Goal: Task Accomplishment & Management: Manage account settings

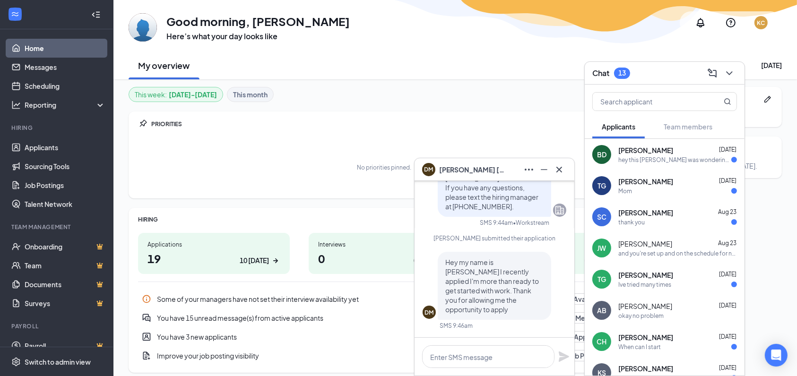
scroll to position [63, 0]
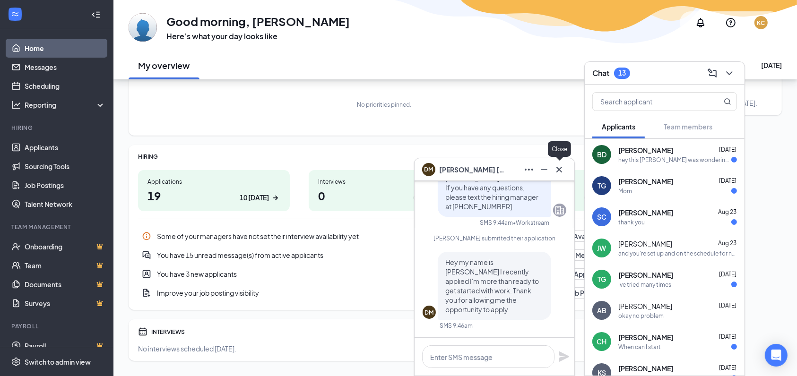
click at [561, 168] on icon "Cross" at bounding box center [560, 169] width 6 height 6
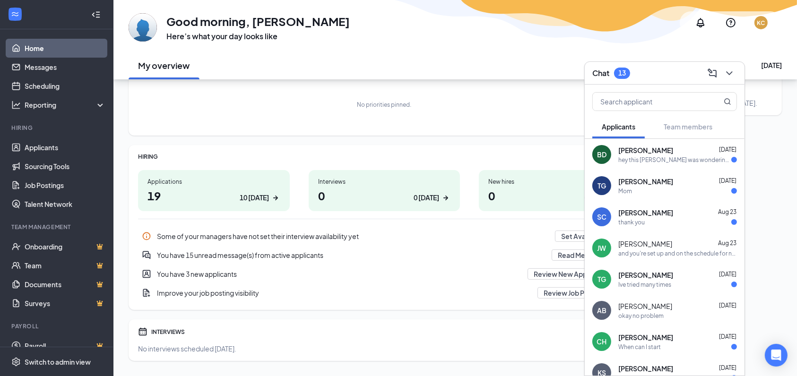
click at [676, 159] on div "hey this [PERSON_NAME] was wondering if y'all had a chance to look over my appl…" at bounding box center [675, 160] width 113 height 8
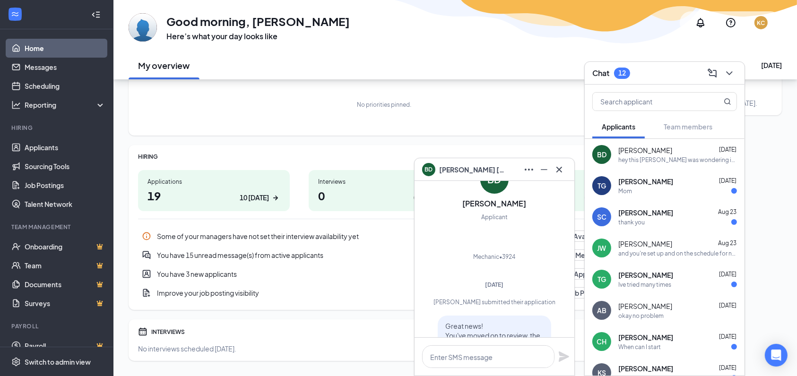
scroll to position [-402, 0]
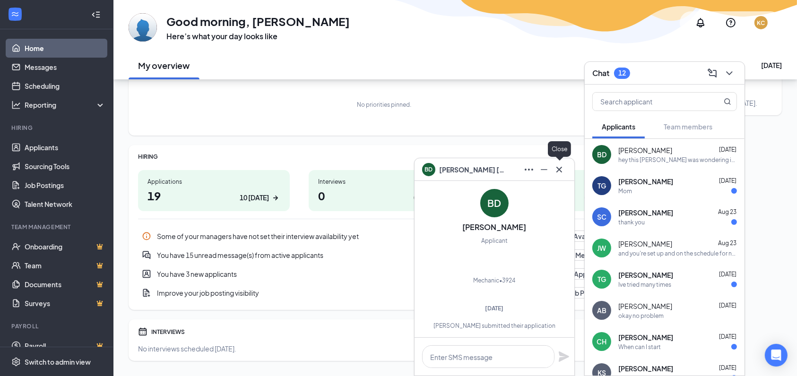
click at [560, 171] on icon "Cross" at bounding box center [560, 169] width 6 height 6
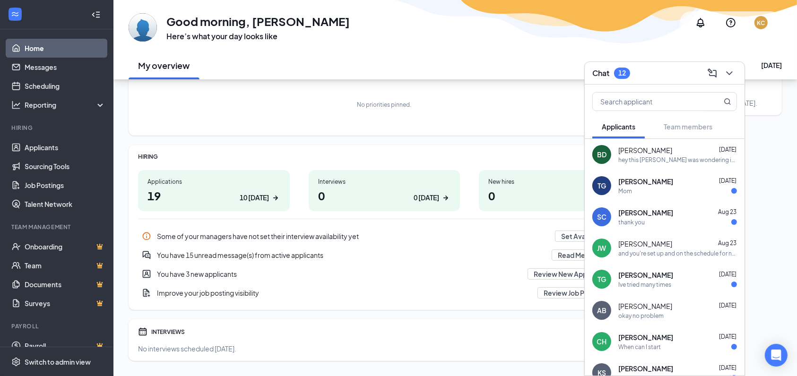
click at [643, 189] on div "Mom" at bounding box center [678, 191] width 119 height 8
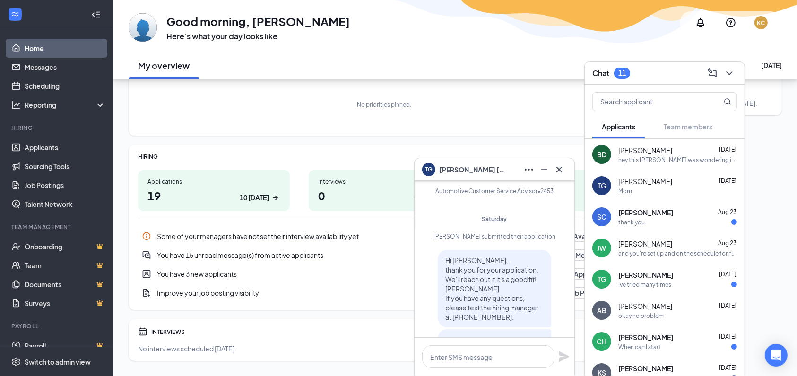
scroll to position [-252, 0]
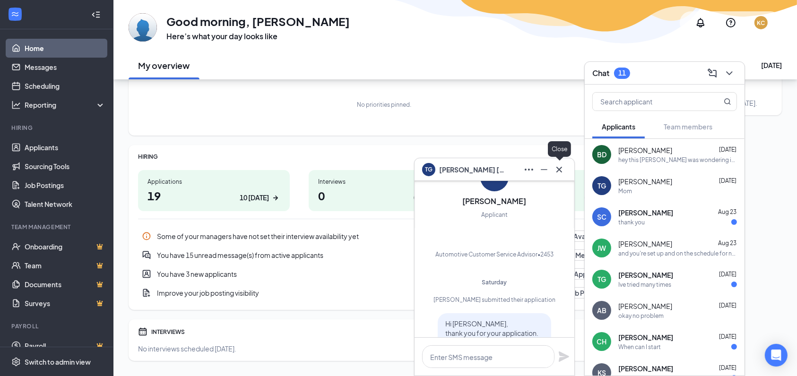
click at [564, 172] on icon "Cross" at bounding box center [559, 169] width 11 height 11
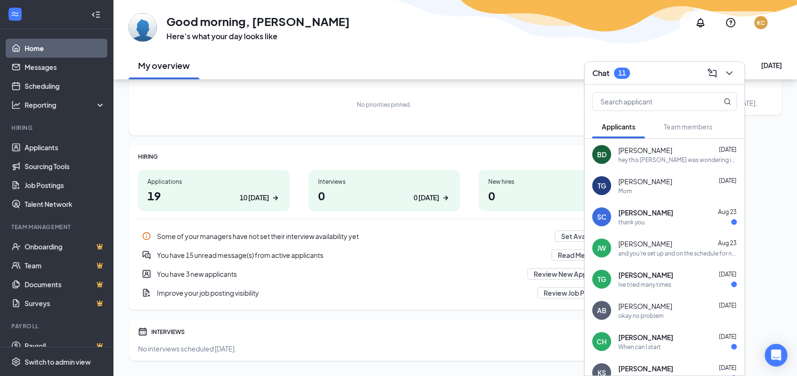
click at [693, 224] on div "thank you" at bounding box center [678, 222] width 119 height 8
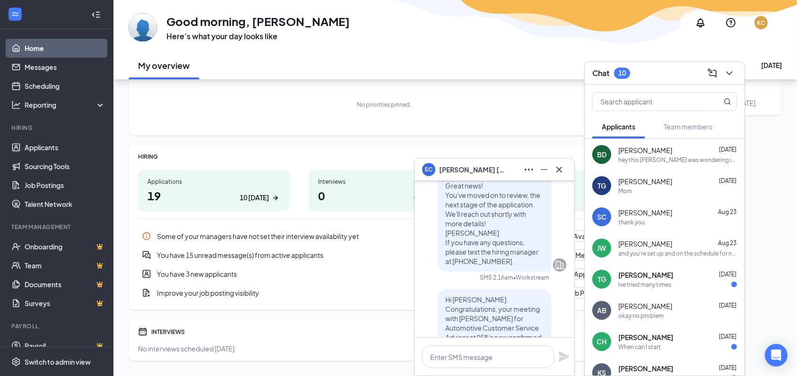
scroll to position [-240, 0]
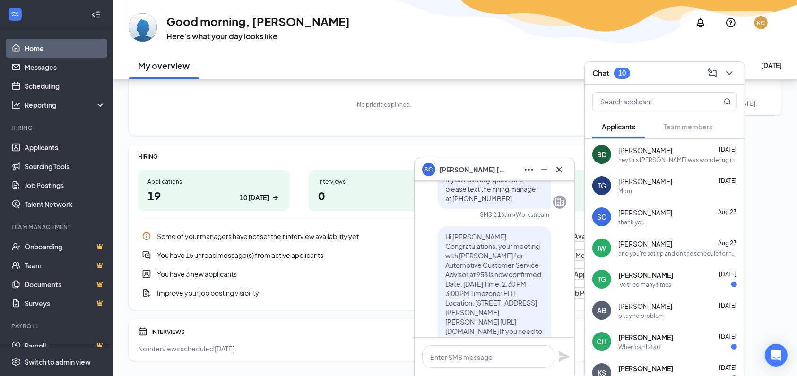
click at [687, 282] on div "Ive tried many times" at bounding box center [678, 285] width 119 height 8
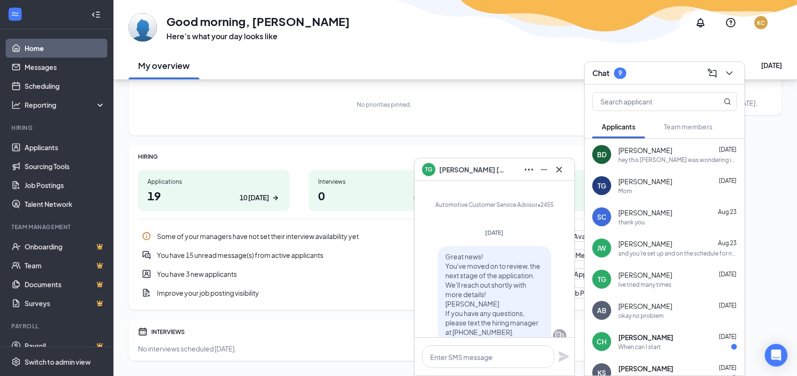
scroll to position [-189, 0]
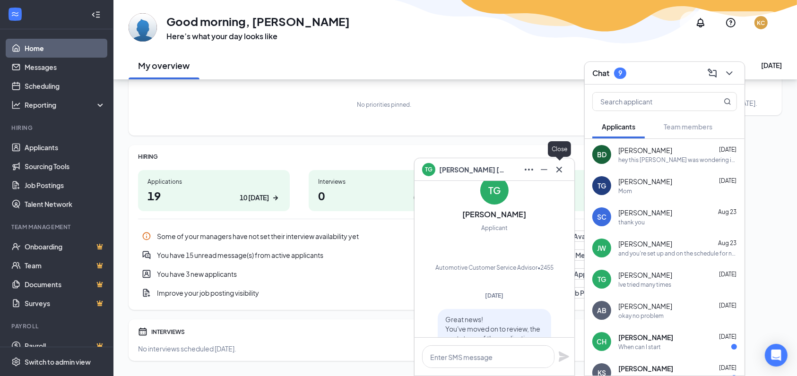
click at [561, 172] on icon "Cross" at bounding box center [559, 169] width 11 height 11
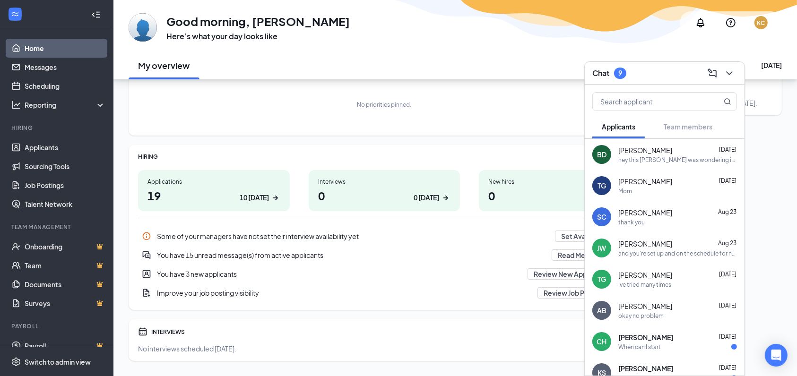
click at [685, 346] on div "When can I start" at bounding box center [678, 347] width 119 height 8
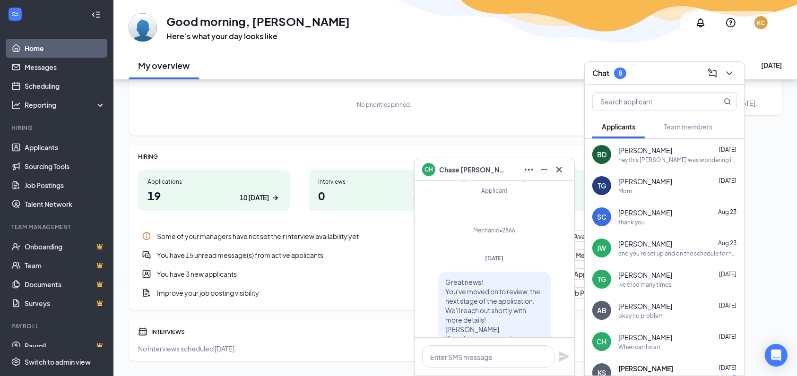
scroll to position [-176, 0]
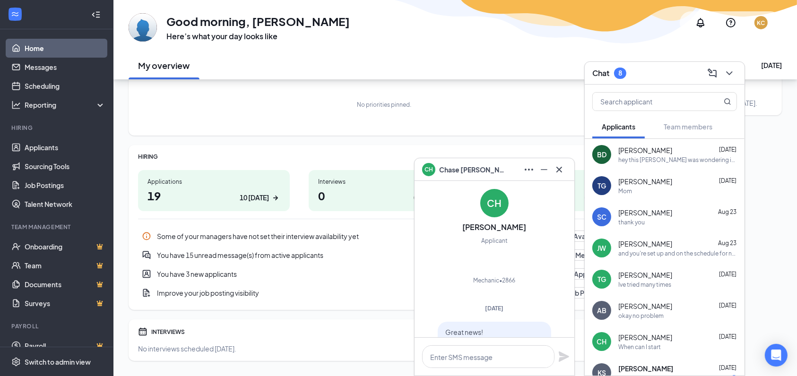
click at [646, 339] on span "[PERSON_NAME]" at bounding box center [646, 337] width 54 height 9
click at [44, 149] on link "Applicants" at bounding box center [65, 147] width 81 height 19
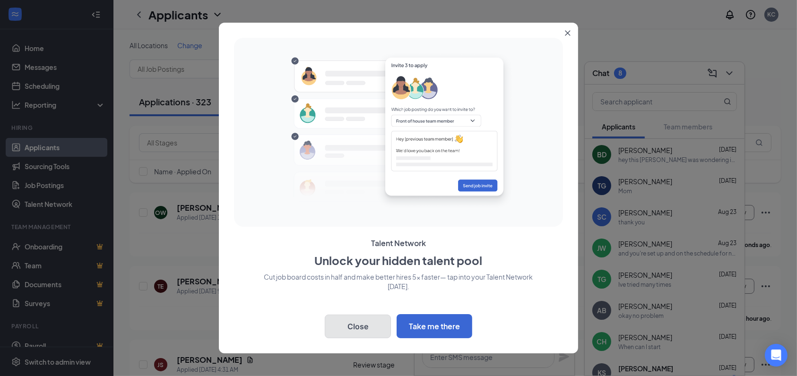
click at [361, 329] on button "Close" at bounding box center [358, 327] width 66 height 24
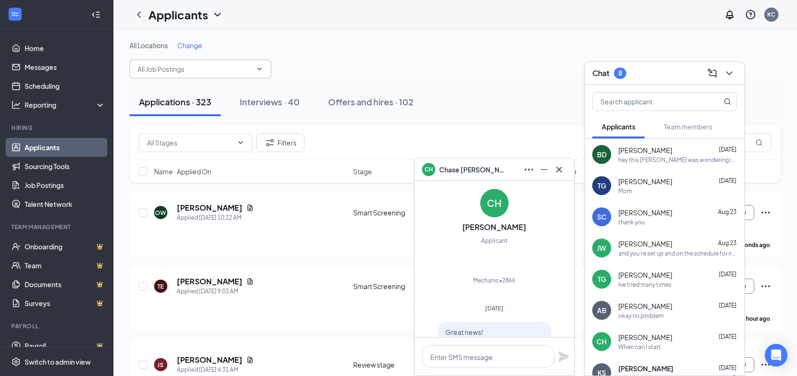
click at [258, 70] on icon "ChevronDown" at bounding box center [260, 69] width 8 height 8
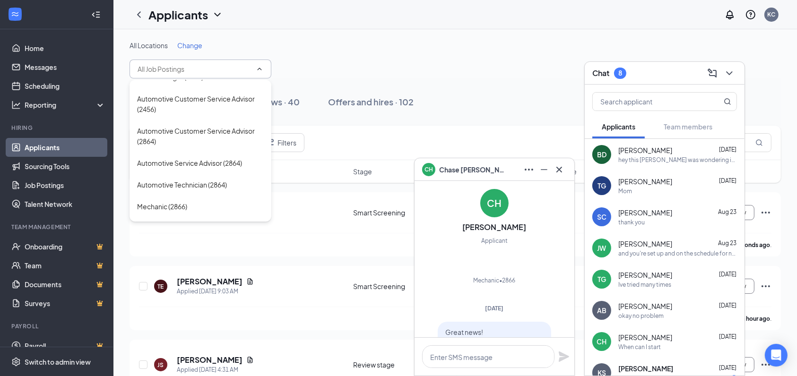
scroll to position [693, 0]
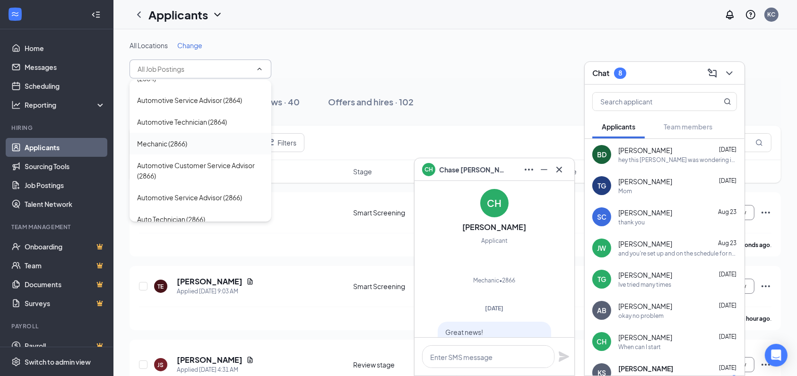
click at [155, 147] on div "Mechanic (2866)" at bounding box center [162, 144] width 50 height 10
type input "Mechanic (2866)"
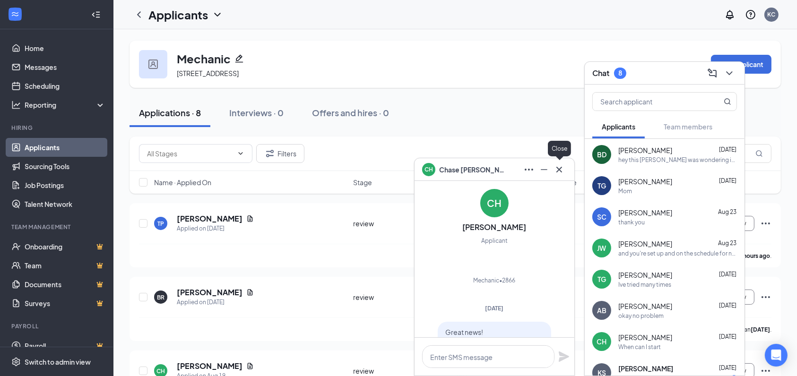
click at [561, 170] on icon "Cross" at bounding box center [559, 169] width 11 height 11
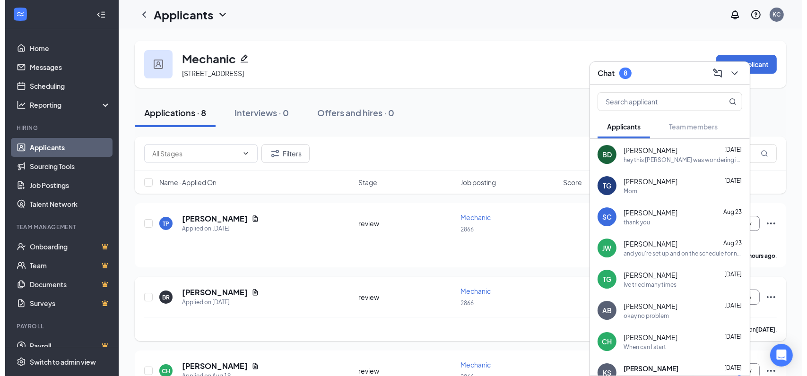
scroll to position [63, 0]
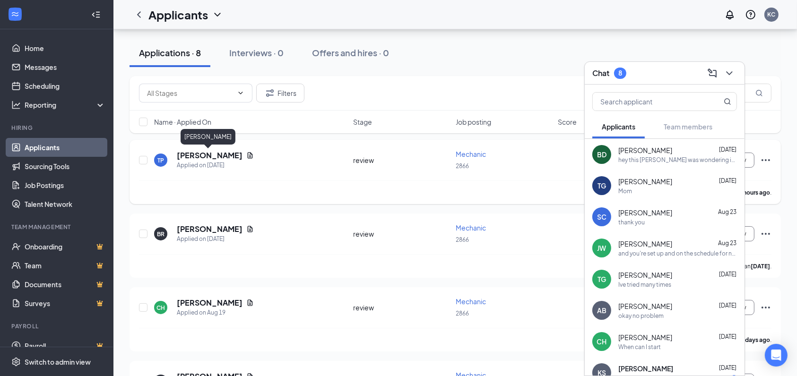
click at [215, 156] on h5 "[PERSON_NAME]" at bounding box center [210, 155] width 66 height 10
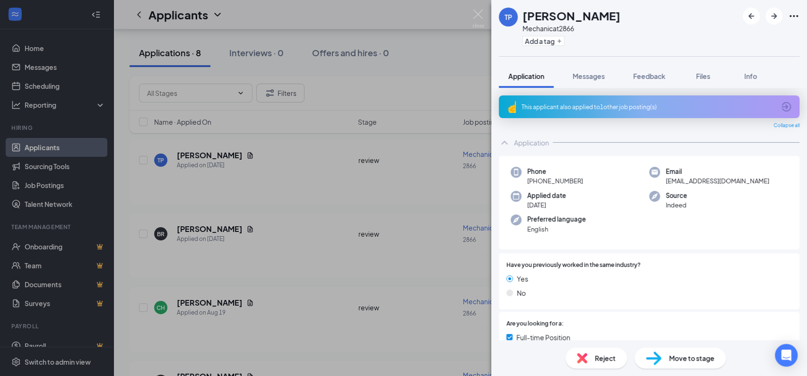
click at [236, 156] on div "TP [PERSON_NAME] at 2866 Add a tag Application Messages Feedback Files Info Thi…" at bounding box center [403, 188] width 807 height 376
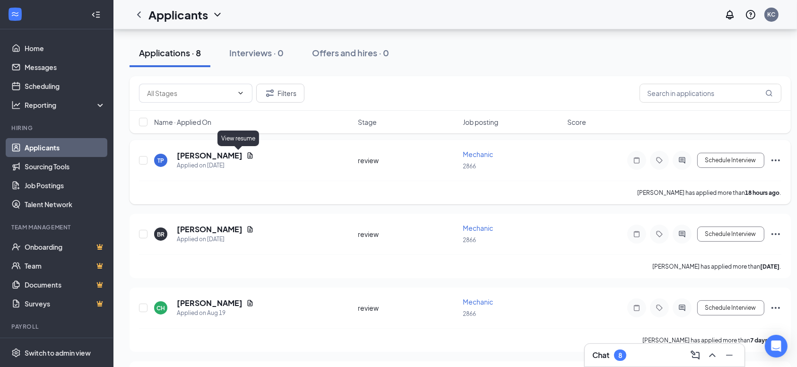
click at [248, 157] on icon "Document" at bounding box center [250, 156] width 5 height 6
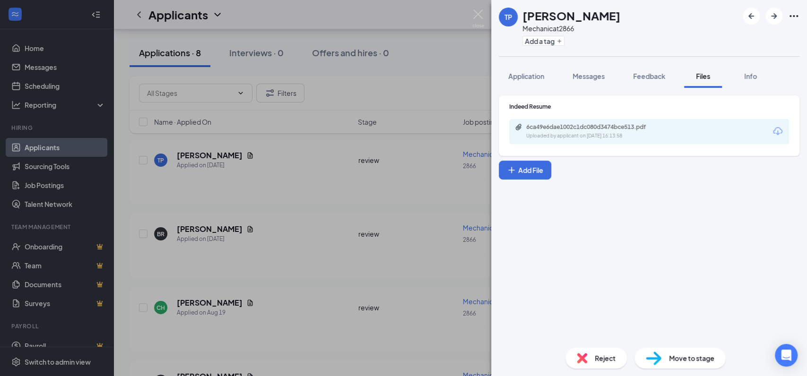
click at [698, 129] on div "6ca49e6dae1002c1dc080d3474bce513.pdf Uploaded by applicant on [DATE] 16:13:58" at bounding box center [649, 131] width 280 height 25
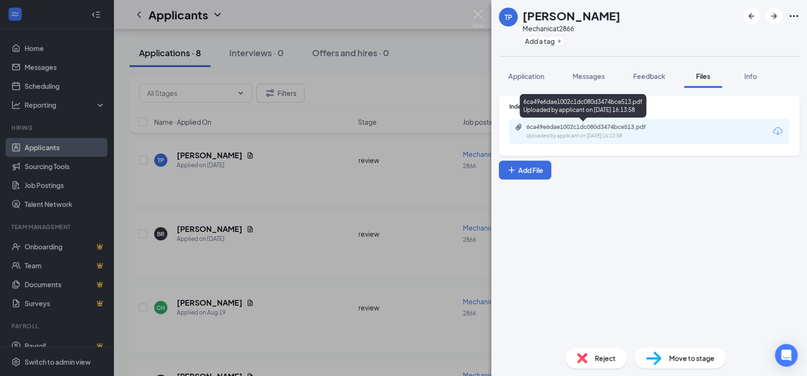
click at [604, 130] on div "6ca49e6dae1002c1dc080d3474bce513.pdf" at bounding box center [592, 127] width 132 height 8
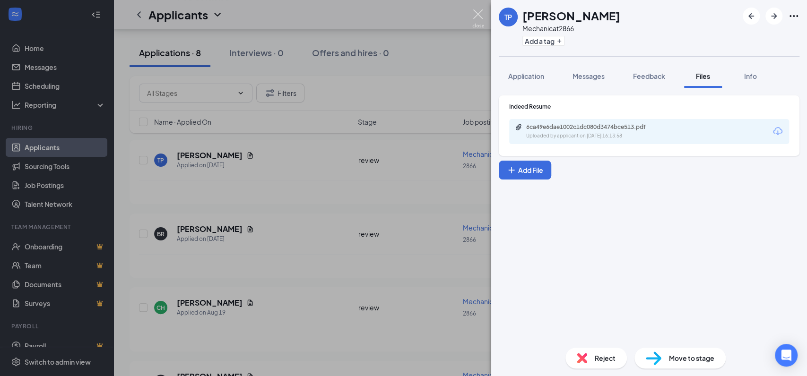
click at [480, 16] on img at bounding box center [478, 18] width 12 height 18
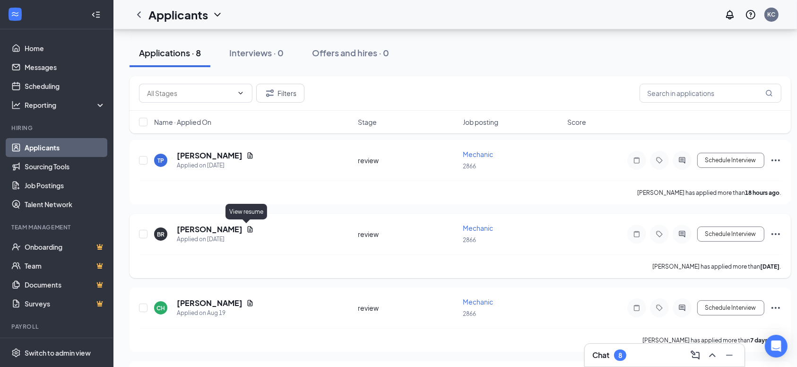
click at [248, 230] on icon "Document" at bounding box center [250, 230] width 5 height 6
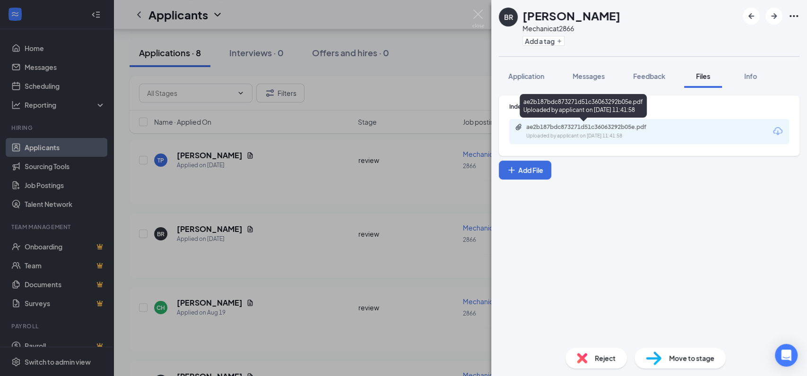
click at [554, 127] on div "ae2b187bdc873271d51c36063292b05e.pdf" at bounding box center [592, 127] width 132 height 8
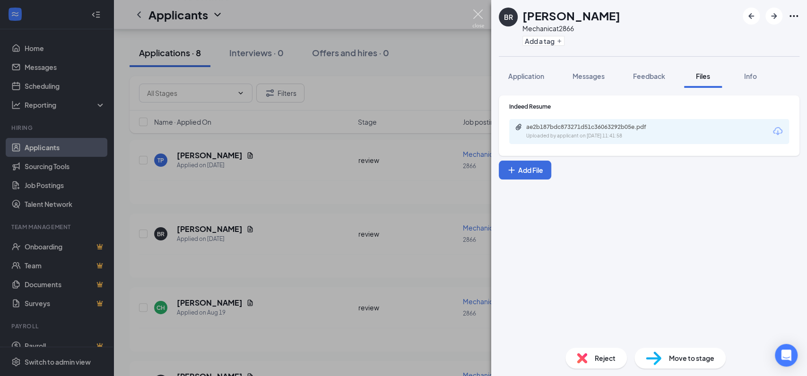
click at [477, 14] on img at bounding box center [478, 18] width 12 height 18
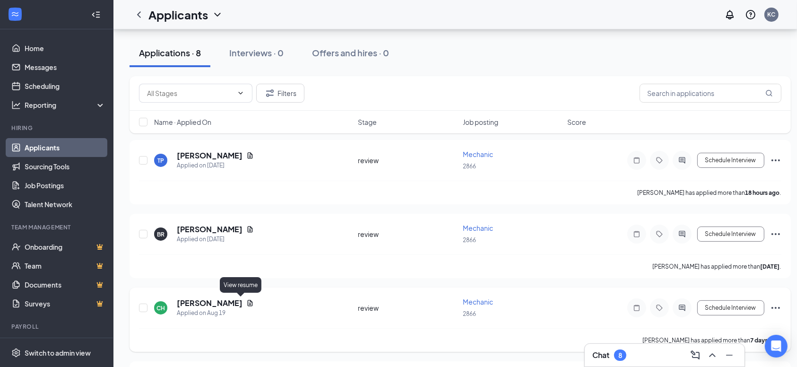
click at [246, 304] on icon "Document" at bounding box center [250, 303] width 8 height 8
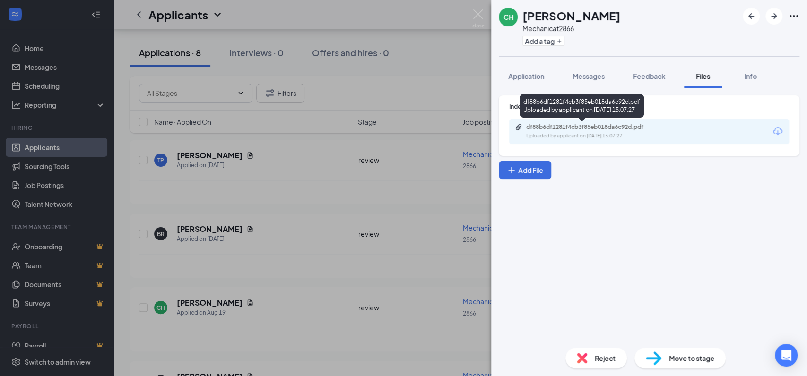
click at [553, 126] on div "df88b6df1281f4cb3f85eb018da6c92d.pdf" at bounding box center [592, 127] width 132 height 8
click at [481, 13] on img at bounding box center [478, 18] width 12 height 18
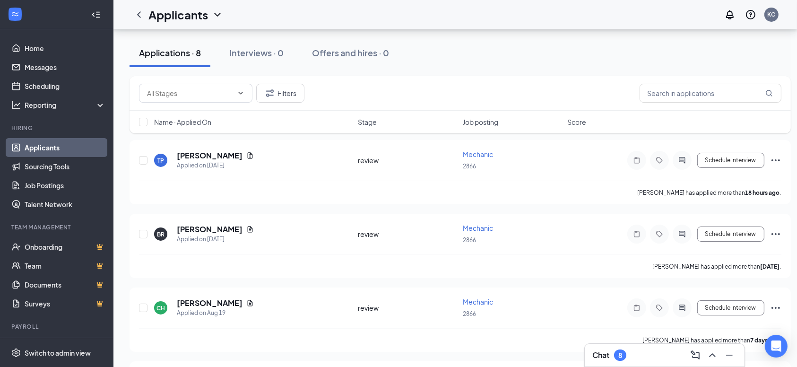
click at [674, 357] on div "Chat 8" at bounding box center [665, 355] width 145 height 15
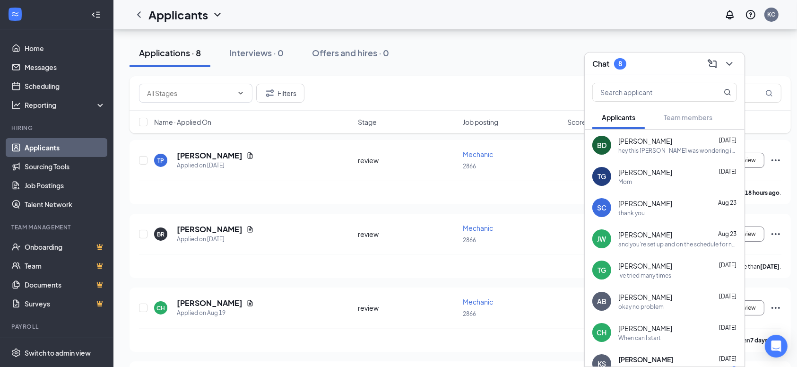
click at [681, 334] on div "When can I start" at bounding box center [678, 338] width 119 height 8
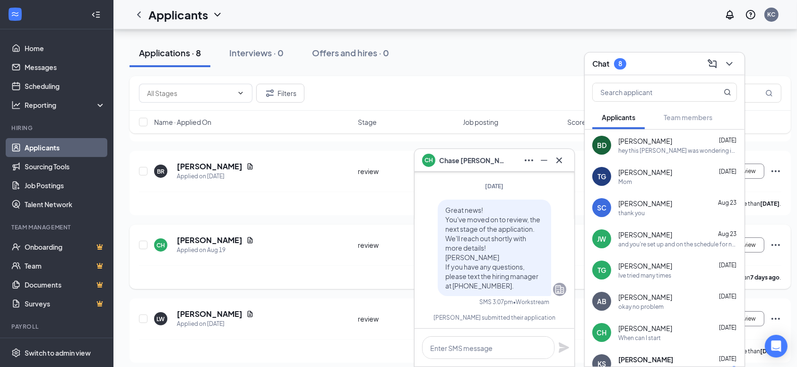
scroll to position [189, 0]
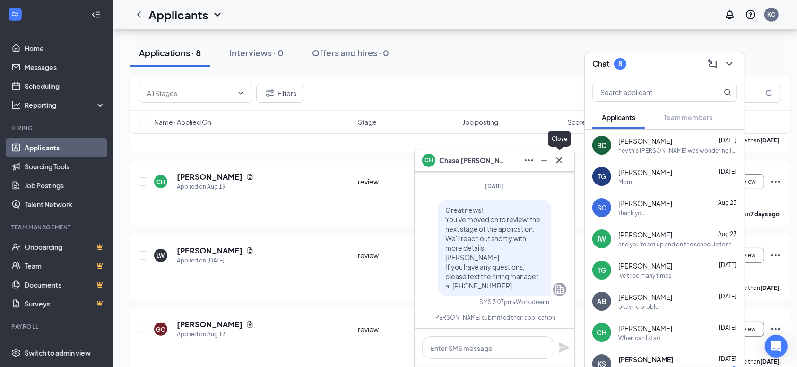
click at [560, 160] on icon "Cross" at bounding box center [560, 160] width 6 height 6
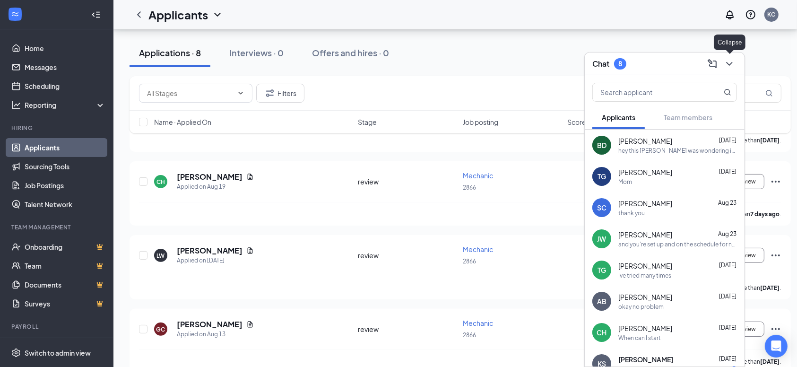
click at [728, 61] on icon "ChevronDown" at bounding box center [729, 63] width 11 height 11
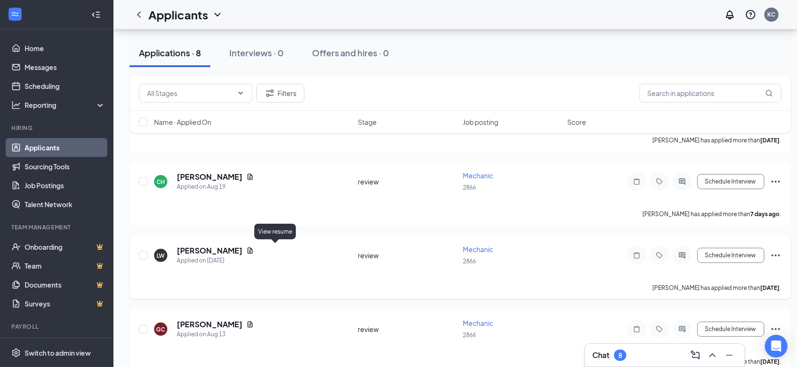
click at [253, 252] on icon "Document" at bounding box center [250, 251] width 5 height 6
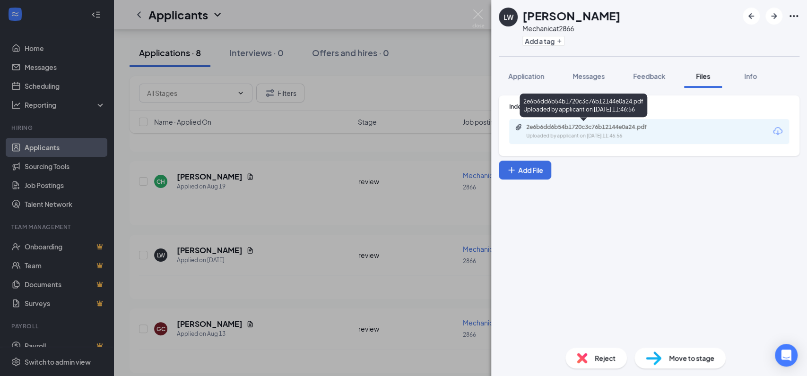
click at [579, 127] on div "2e6b6dd6b54b1720c3c76b12144e0a24.pdf" at bounding box center [592, 127] width 132 height 8
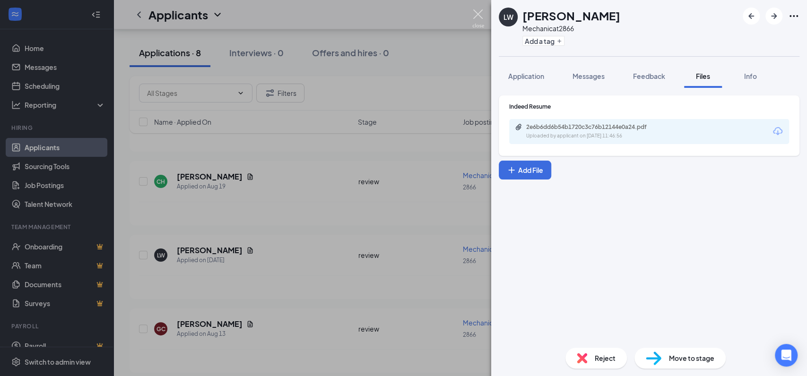
drag, startPoint x: 478, startPoint y: 11, endPoint x: 186, endPoint y: 299, distance: 409.6
click at [478, 11] on img at bounding box center [478, 18] width 12 height 18
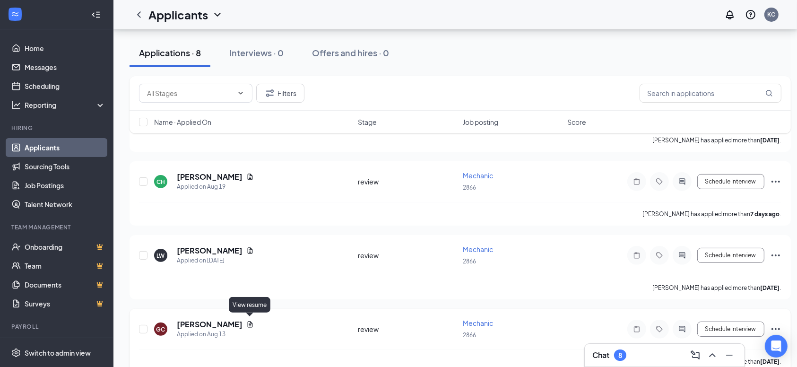
click at [250, 321] on icon "Document" at bounding box center [250, 325] width 8 height 8
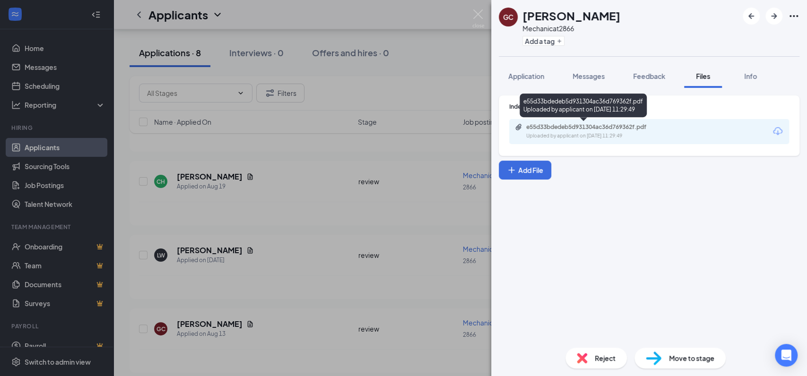
click at [574, 125] on div "e55d33bdedeb5d931304ac36d769362f.pdf" at bounding box center [592, 127] width 132 height 8
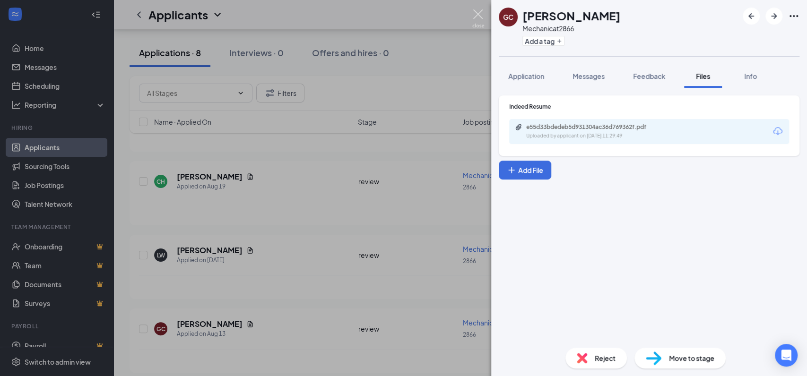
click at [479, 11] on img at bounding box center [478, 18] width 12 height 18
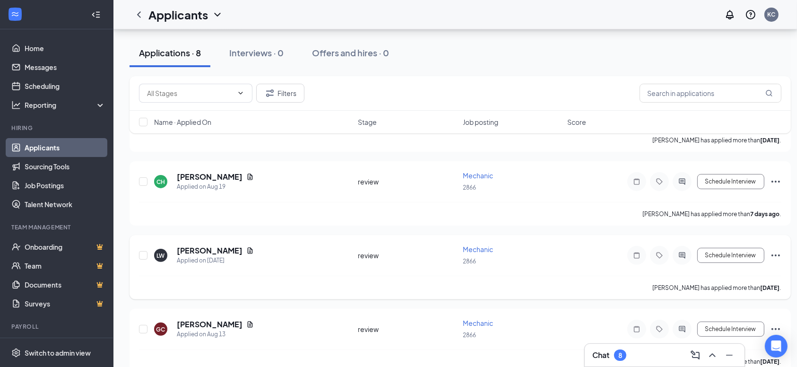
scroll to position [252, 0]
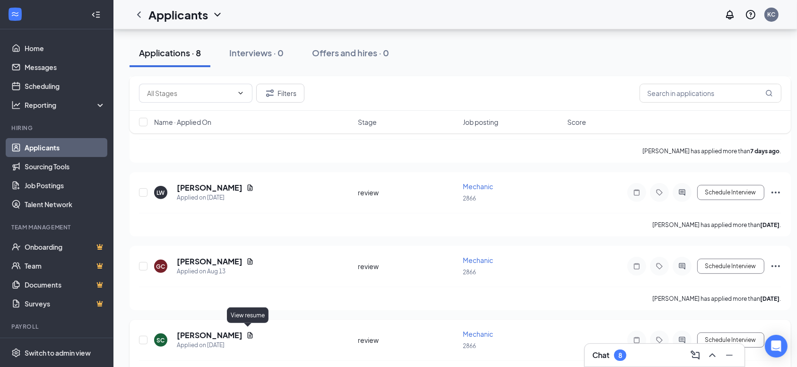
click at [246, 332] on icon "Document" at bounding box center [250, 336] width 8 height 8
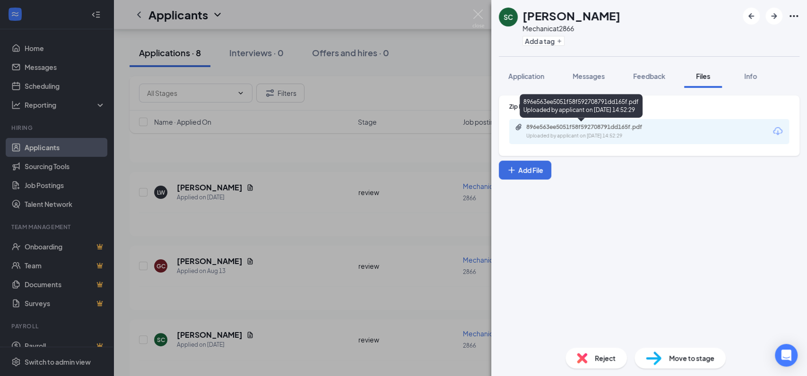
click at [559, 127] on div "896e563ee5051f58f592708791dd165f.pdf" at bounding box center [592, 127] width 132 height 8
click at [482, 13] on img at bounding box center [478, 18] width 12 height 18
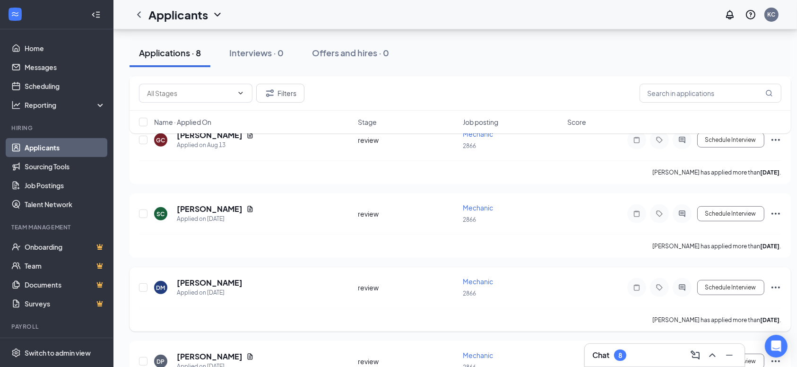
scroll to position [424, 0]
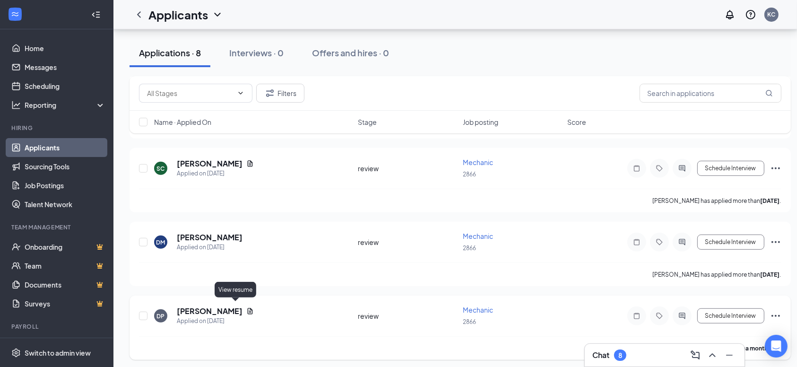
click at [248, 308] on icon "Document" at bounding box center [250, 311] width 5 height 6
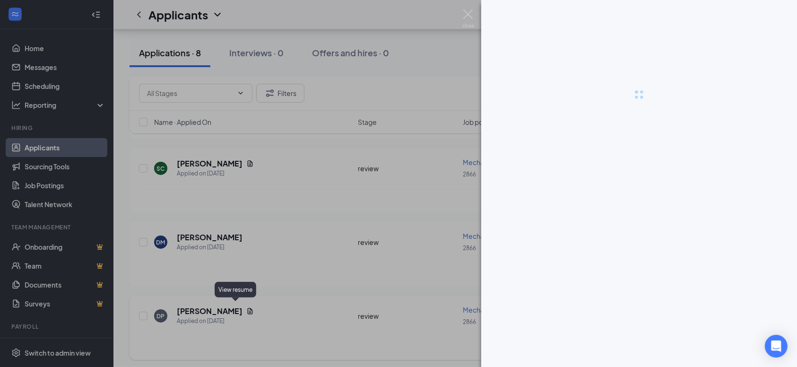
scroll to position [414, 0]
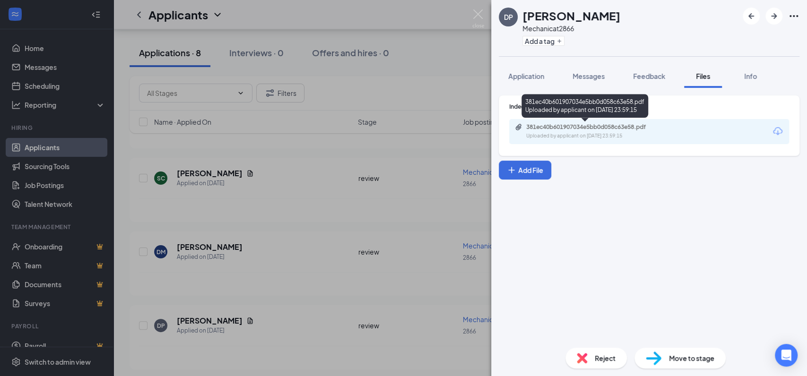
click at [570, 127] on div "381ec40b601907034e5bb0d058c63e58.pdf" at bounding box center [592, 127] width 132 height 8
click at [556, 124] on div "381ec40b601907034e5bb0d058c63e58.pdf" at bounding box center [592, 127] width 132 height 8
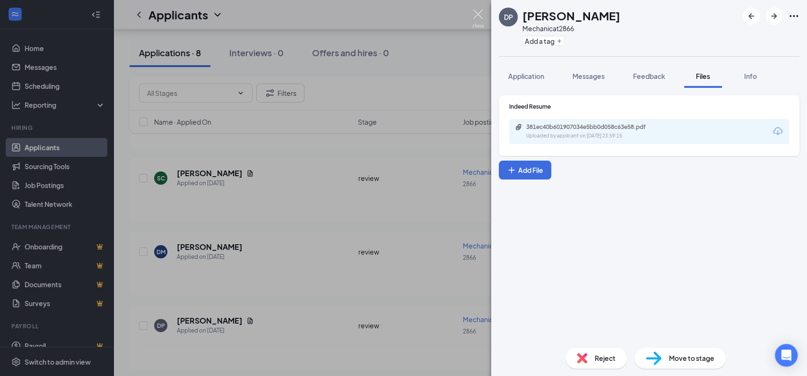
click at [480, 12] on img at bounding box center [478, 18] width 12 height 18
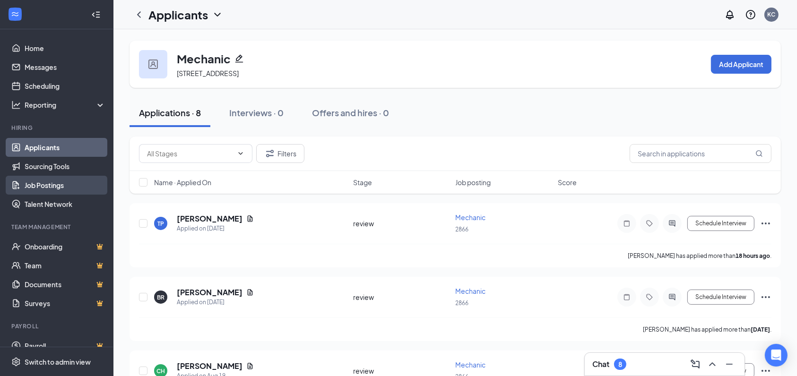
click at [54, 189] on link "Job Postings" at bounding box center [65, 185] width 81 height 19
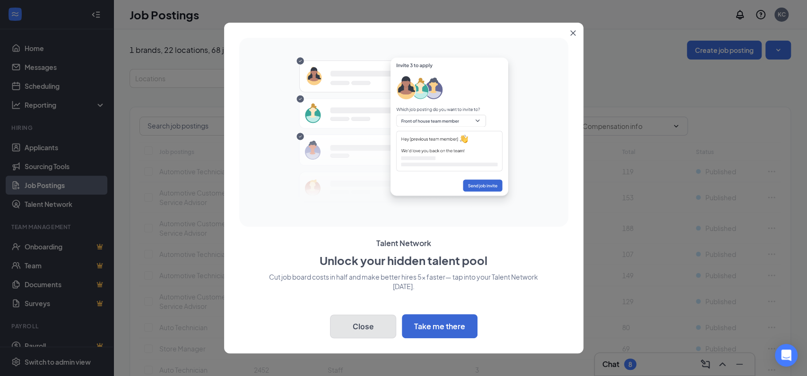
click at [374, 326] on button "Close" at bounding box center [363, 327] width 66 height 24
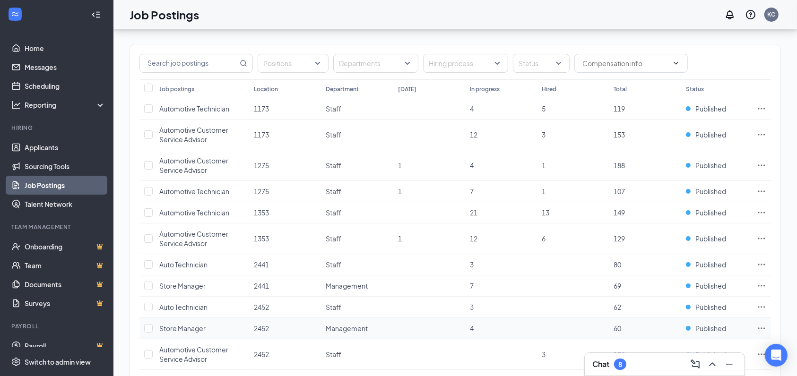
scroll to position [126, 0]
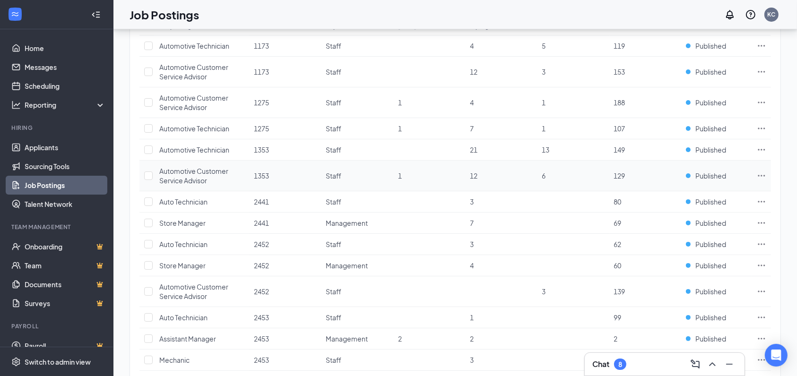
click at [192, 172] on span "Automotive Customer Service Advisor" at bounding box center [193, 176] width 69 height 18
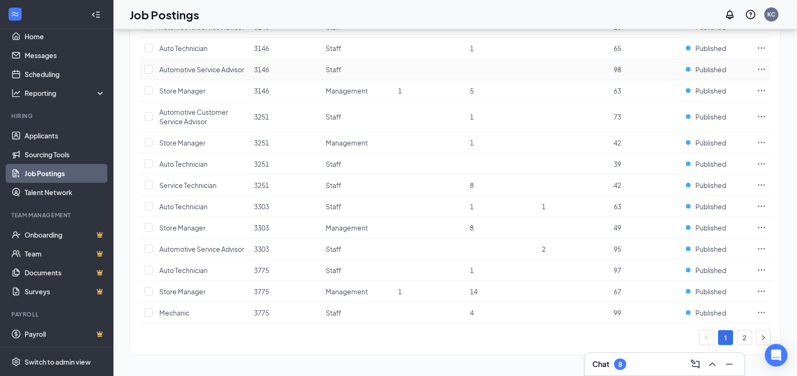
scroll to position [1049, 0]
click at [764, 341] on icon "right" at bounding box center [764, 338] width 6 height 6
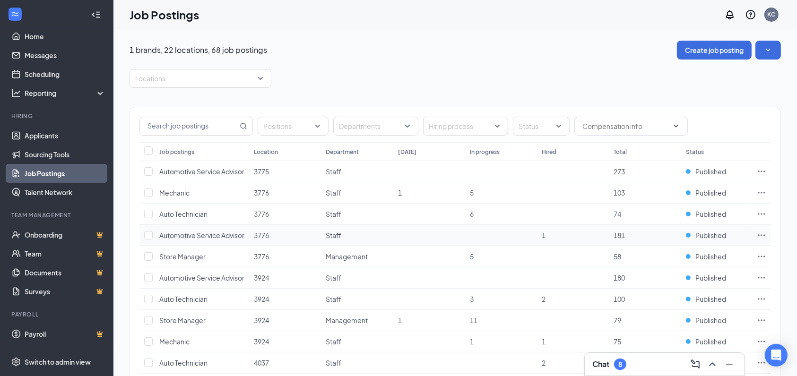
click at [182, 240] on span "Automotive Service Advisor" at bounding box center [201, 235] width 85 height 9
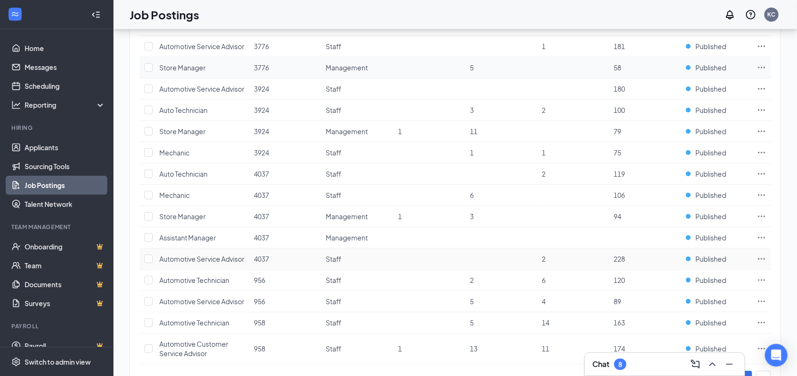
scroll to position [252, 0]
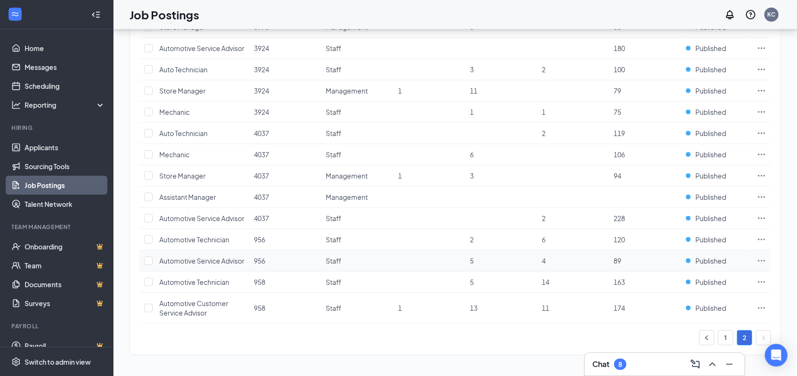
click at [180, 265] on span "Automotive Service Advisor" at bounding box center [201, 261] width 85 height 9
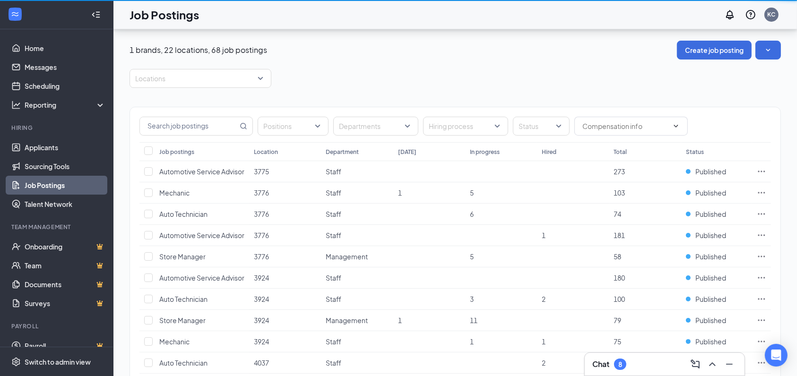
scroll to position [252, 0]
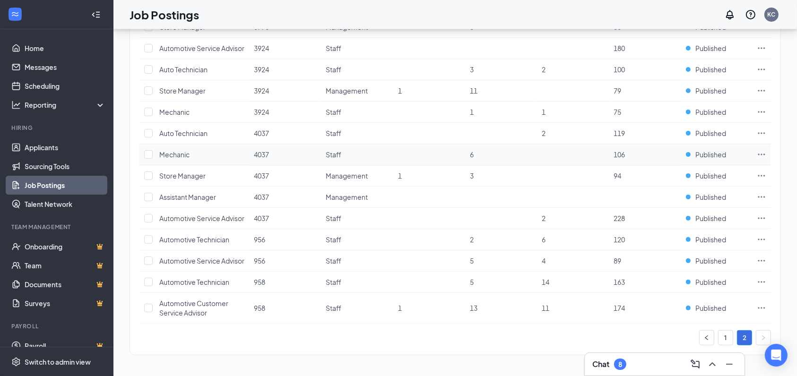
click at [180, 159] on span "Mechanic" at bounding box center [174, 154] width 30 height 9
